Goal: Information Seeking & Learning: Learn about a topic

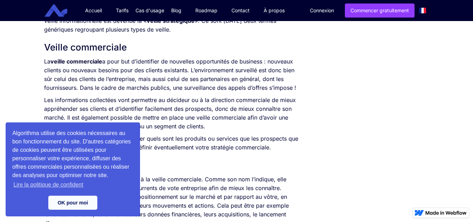
scroll to position [516, 0]
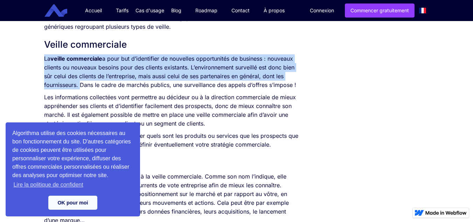
drag, startPoint x: 39, startPoint y: 57, endPoint x: 78, endPoint y: 83, distance: 46.3
copy p "La veille commerciale a pour but d’identifier de nouvelles opportunités de busi…"
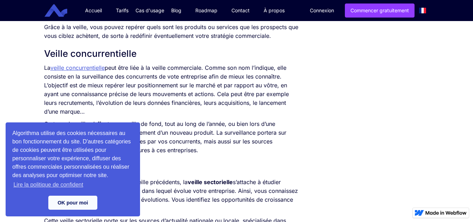
scroll to position [628, 0]
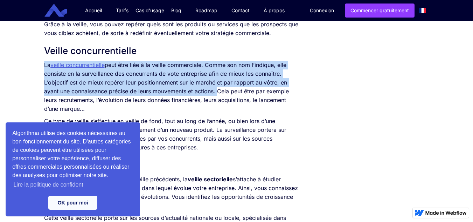
drag, startPoint x: 44, startPoint y: 65, endPoint x: 216, endPoint y: 90, distance: 173.8
click at [216, 90] on p "La veille concurrentielle peut être liée à la veille commerciale. Comme son nom…" at bounding box center [171, 87] width 255 height 53
copy p "La veille concurrentielle peut être liée à la veille commerciale. Comme son nom…"
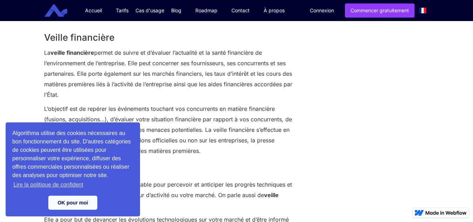
scroll to position [870, 0]
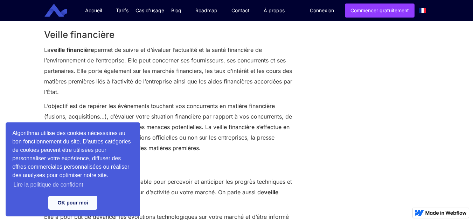
drag, startPoint x: 42, startPoint y: 49, endPoint x: 99, endPoint y: 94, distance: 72.9
drag, startPoint x: 106, startPoint y: 70, endPoint x: 111, endPoint y: 71, distance: 5.4
copy p "La veille financière permet de suivre et d’évaluer l’actualité et la santé fina…"
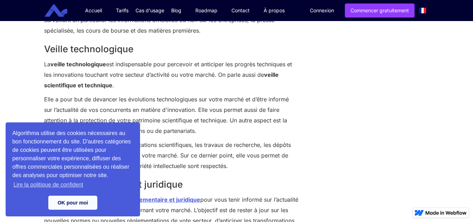
scroll to position [991, 0]
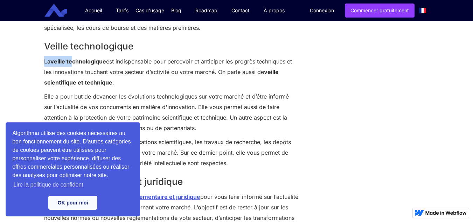
drag, startPoint x: 38, startPoint y: 58, endPoint x: 73, endPoint y: 59, distance: 34.3
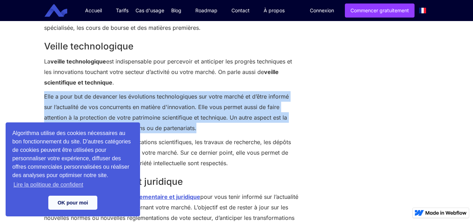
drag, startPoint x: 42, startPoint y: 94, endPoint x: 176, endPoint y: 128, distance: 138.4
copy p "Elle a pour but de devancer les évolutions technologiques sur votre marché et d…"
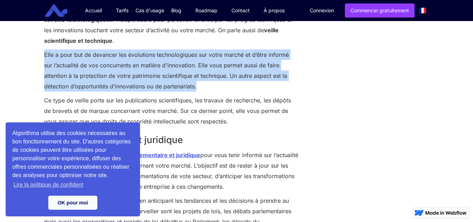
scroll to position [1038, 0]
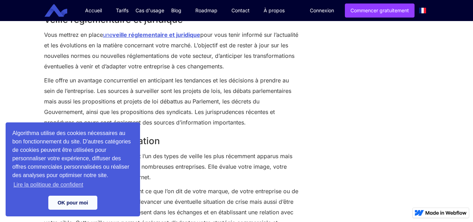
scroll to position [1155, 0]
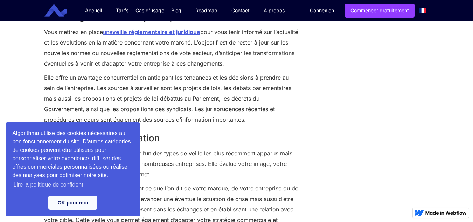
drag, startPoint x: 219, startPoint y: 42, endPoint x: 281, endPoint y: 62, distance: 64.7
click at [281, 62] on p "Vous mettrez en place une veille réglementaire et juridique pour vous tenir inf…" at bounding box center [171, 48] width 255 height 42
copy p "L’objectif est de rester à jour sur les nouvelles normes ou nouvelles réglement…"
click at [87, 205] on link "OK pour moi" at bounding box center [72, 202] width 49 height 14
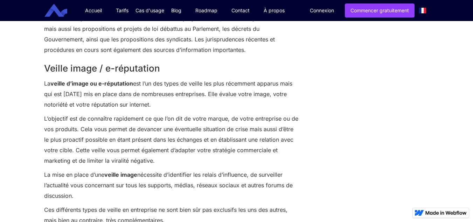
scroll to position [1228, 0]
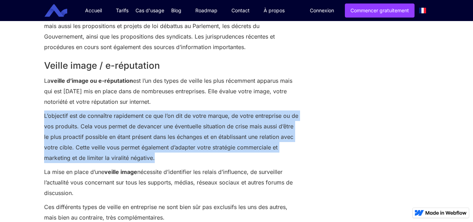
drag, startPoint x: 157, startPoint y: 157, endPoint x: 42, endPoint y: 119, distance: 120.6
copy p "L’objectif est de connaître rapidement ce que l’on dit de votre marque, de votr…"
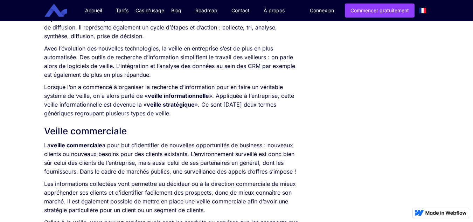
scroll to position [393, 0]
